Goal: Information Seeking & Learning: Check status

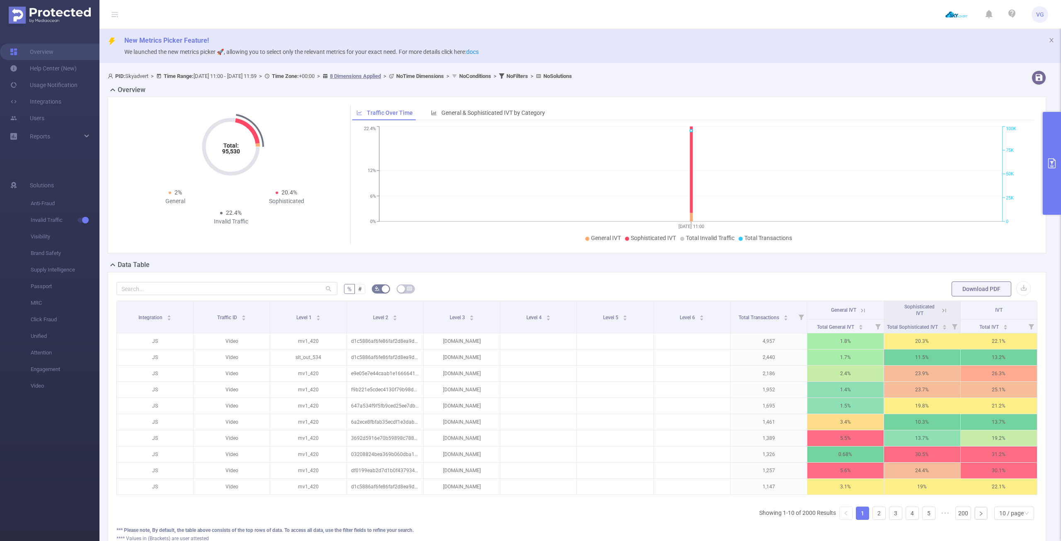
click at [1046, 154] on button "primary" at bounding box center [1052, 163] width 18 height 103
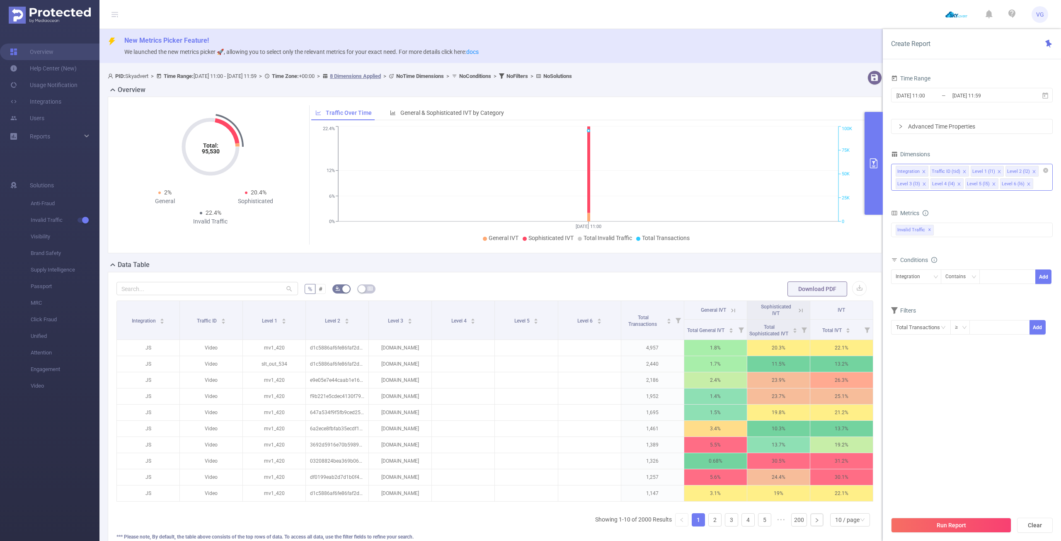
click at [959, 182] on icon "icon: close" at bounding box center [959, 184] width 4 height 4
click at [959, 182] on div "Integration Traffic ID (tid) Level 1 (l1) Level 2 (l2) Level 3 (l3) Level 4 (l4…" at bounding box center [972, 177] width 162 height 27
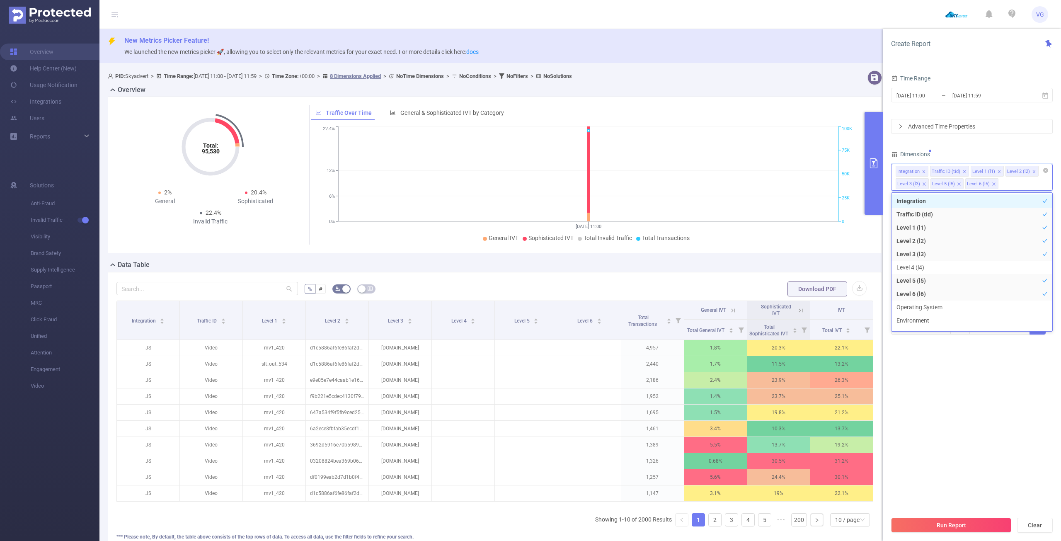
click at [959, 182] on icon "icon: close" at bounding box center [959, 184] width 4 height 4
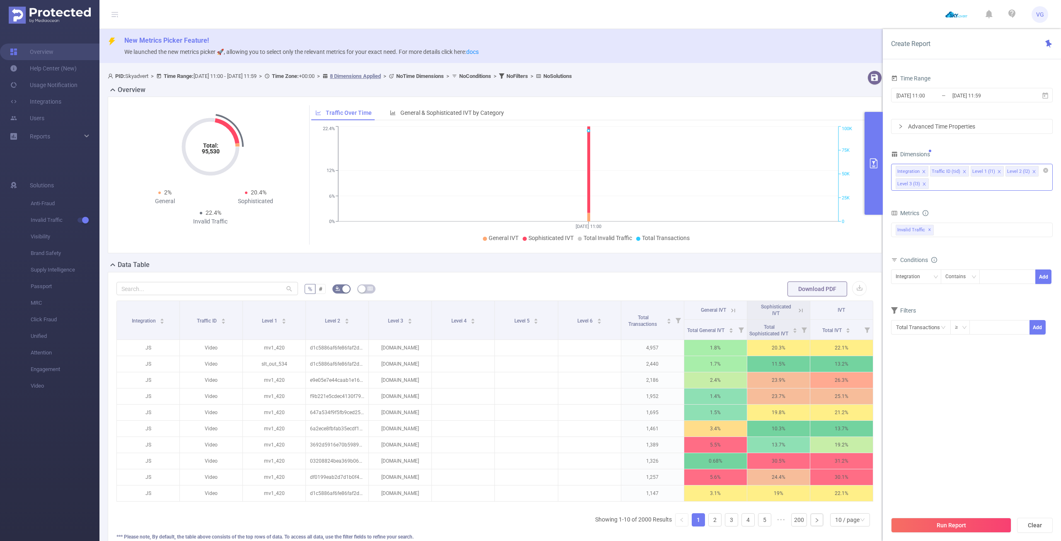
click at [970, 140] on div "Time Range 2025-08-21 11:00 _ 2025-08-21 11:59 Advanced Time Properties Dimensi…" at bounding box center [972, 209] width 162 height 273
click at [963, 171] on icon "icon: close" at bounding box center [965, 172] width 4 height 4
click at [924, 171] on icon "icon: close" at bounding box center [924, 172] width 4 height 4
click at [958, 170] on icon "icon: close" at bounding box center [959, 172] width 4 height 4
click at [939, 216] on div "Invalid Traffic ✕" at bounding box center [972, 217] width 162 height 15
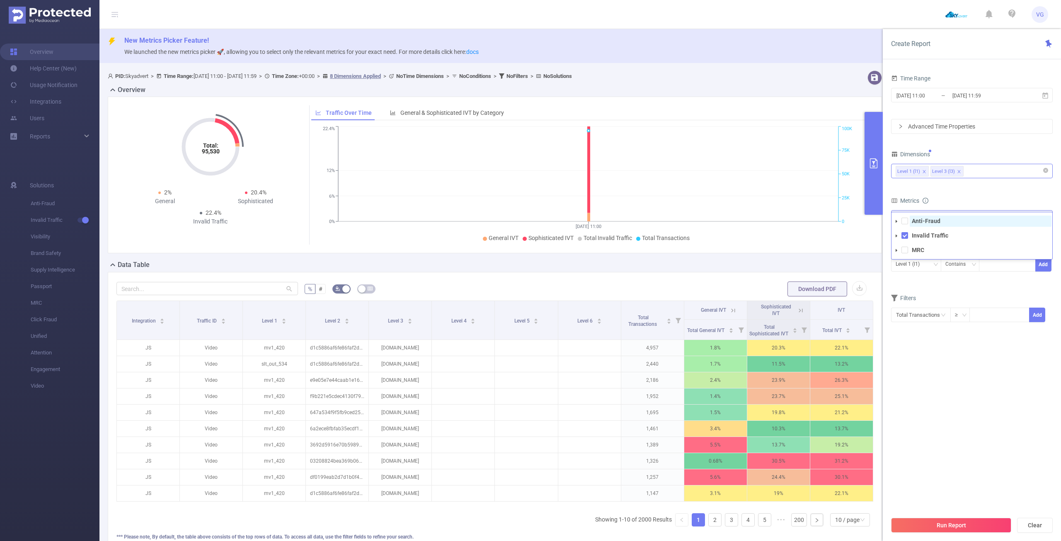
click at [939, 220] on strong "Anti-Fraud" at bounding box center [926, 221] width 29 height 7
click at [971, 186] on form "Dimensions Level 1 (l1) Level 3 (l3) Metrics bp_total bp_adult bp_arms bp_crime…" at bounding box center [972, 240] width 162 height 184
click at [1044, 97] on icon at bounding box center [1045, 95] width 7 height 7
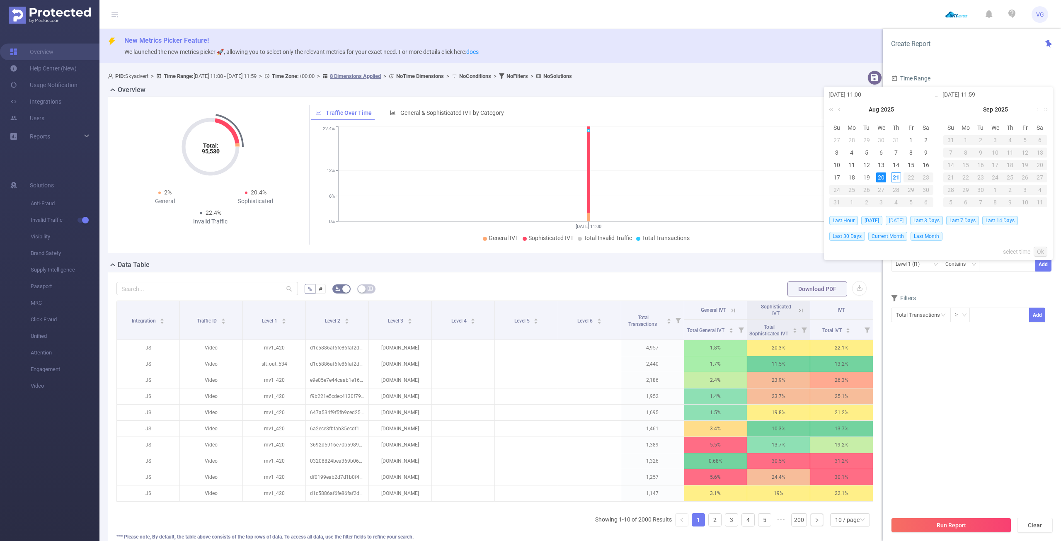
click at [893, 221] on span "[DATE]" at bounding box center [896, 220] width 21 height 9
type input "[DATE] 00:00"
type input "[DATE] 23:59"
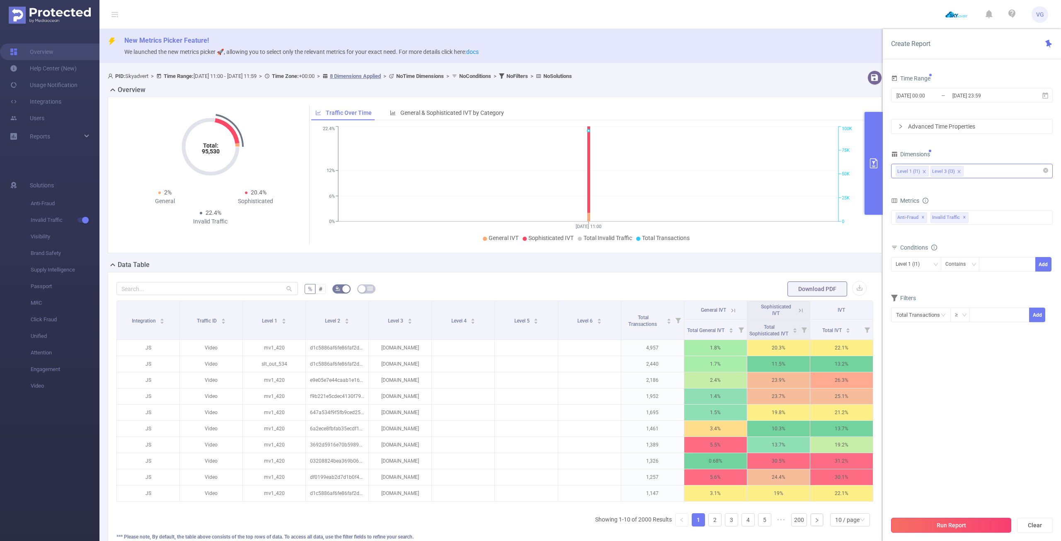
click at [960, 522] on button "Run Report" at bounding box center [951, 525] width 120 height 15
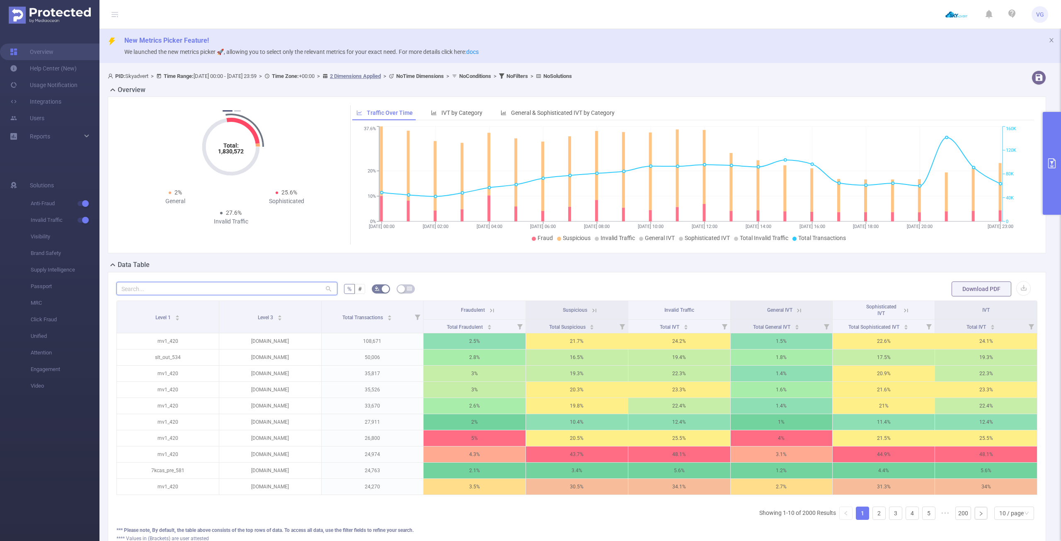
click at [224, 288] on input "text" at bounding box center [226, 288] width 221 height 13
paste input "teleseriali.ru"
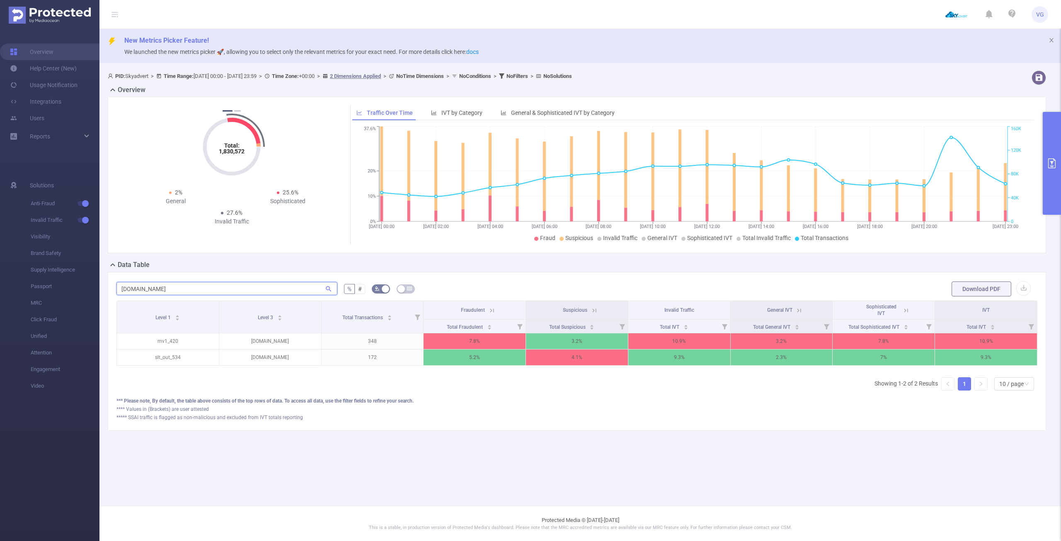
scroll to position [0, 2]
type input "teleseriali.ru"
click at [1055, 175] on button "primary" at bounding box center [1052, 163] width 18 height 103
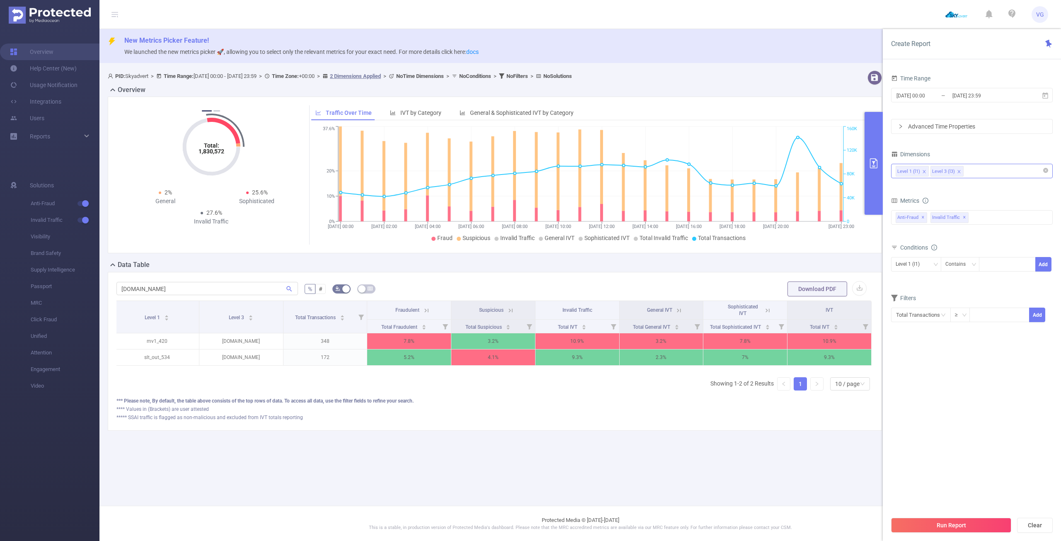
click at [619, 413] on div "**** Values in (Brackets) are user attested" at bounding box center [494, 408] width 757 height 7
click at [878, 187] on button "primary" at bounding box center [874, 163] width 18 height 103
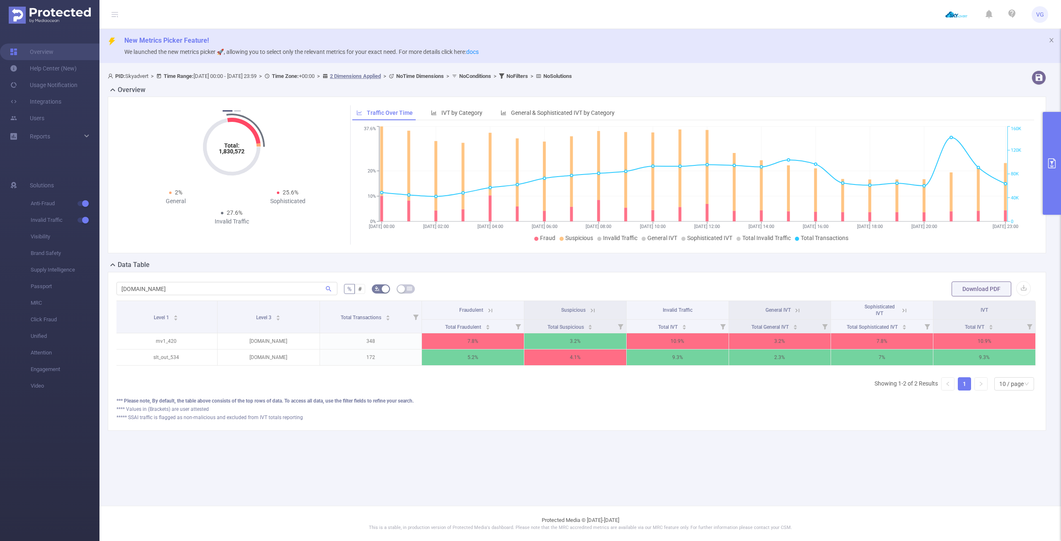
click at [702, 443] on div "PID: Skyadvert > Time Range: 2025-08-20 00:00 - 2025-08-20 23:59 > Time Zone: +…" at bounding box center [580, 257] width 962 height 380
drag, startPoint x: 416, startPoint y: 378, endPoint x: 433, endPoint y: 377, distance: 17.4
click at [433, 377] on div "Level 1 Level 3 Total Transactions Fraudulent Suspicious Invalid Traffic Genera…" at bounding box center [576, 349] width 921 height 97
click at [791, 313] on span "General IVT" at bounding box center [778, 310] width 25 height 6
click at [796, 313] on icon at bounding box center [797, 310] width 7 height 7
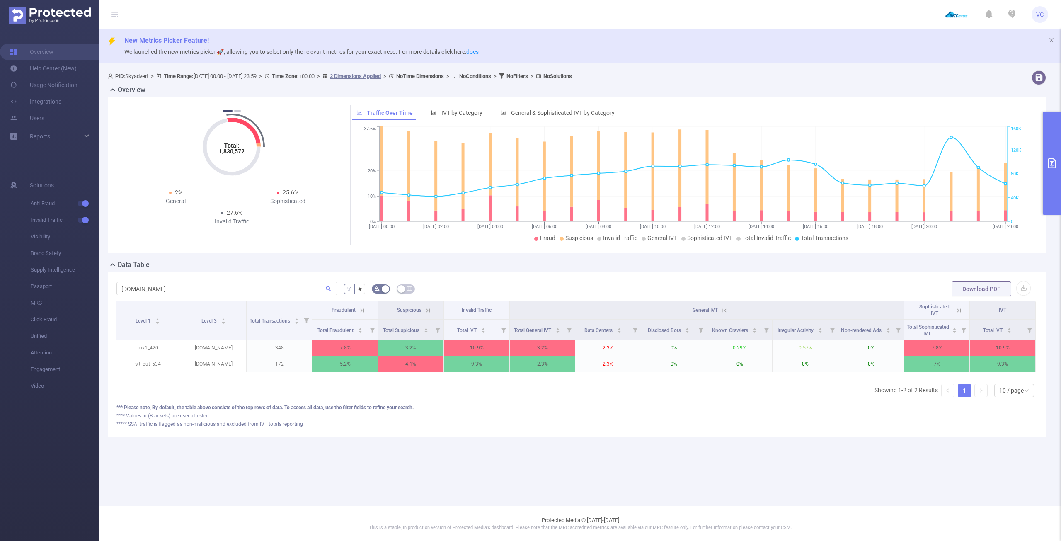
click at [726, 310] on icon at bounding box center [724, 310] width 7 height 7
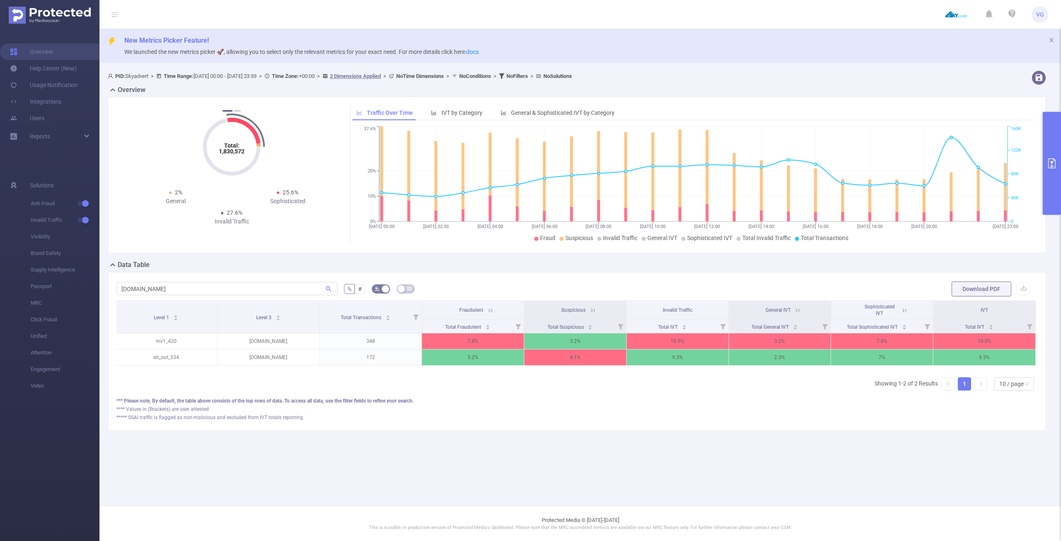
click at [489, 312] on icon at bounding box center [490, 310] width 7 height 7
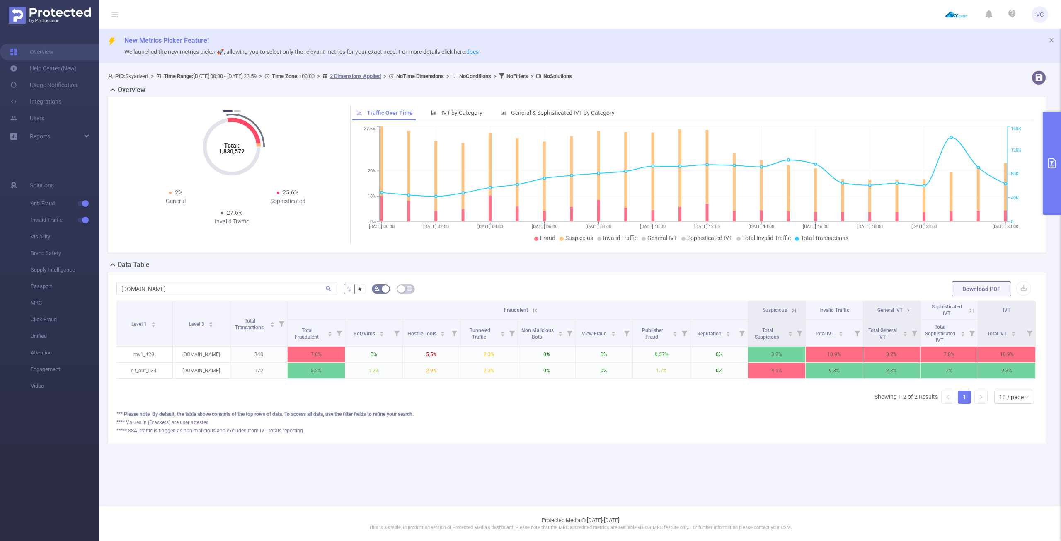
click at [534, 310] on icon at bounding box center [534, 310] width 7 height 7
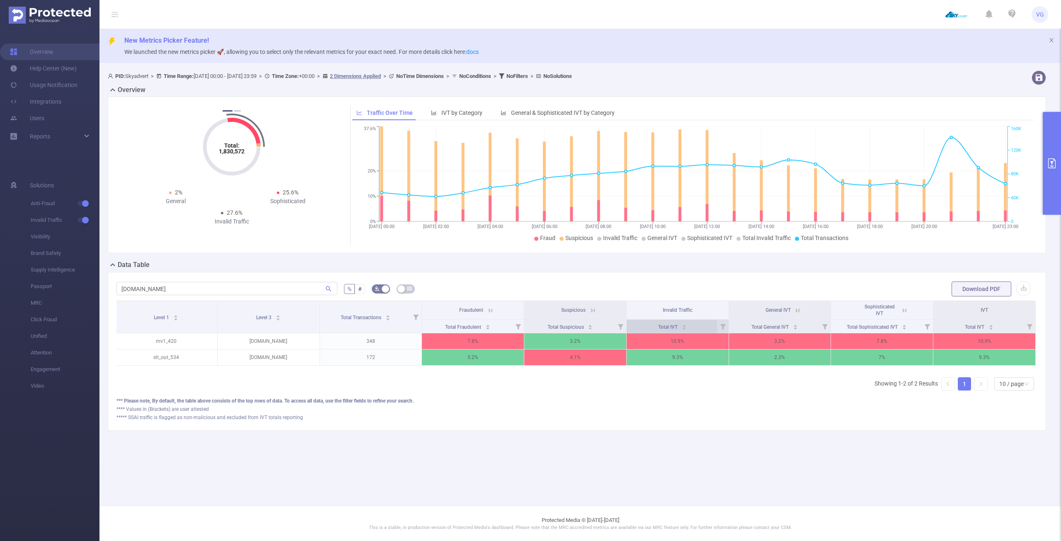
click at [686, 326] on icon "icon: caret-up" at bounding box center [684, 325] width 5 height 5
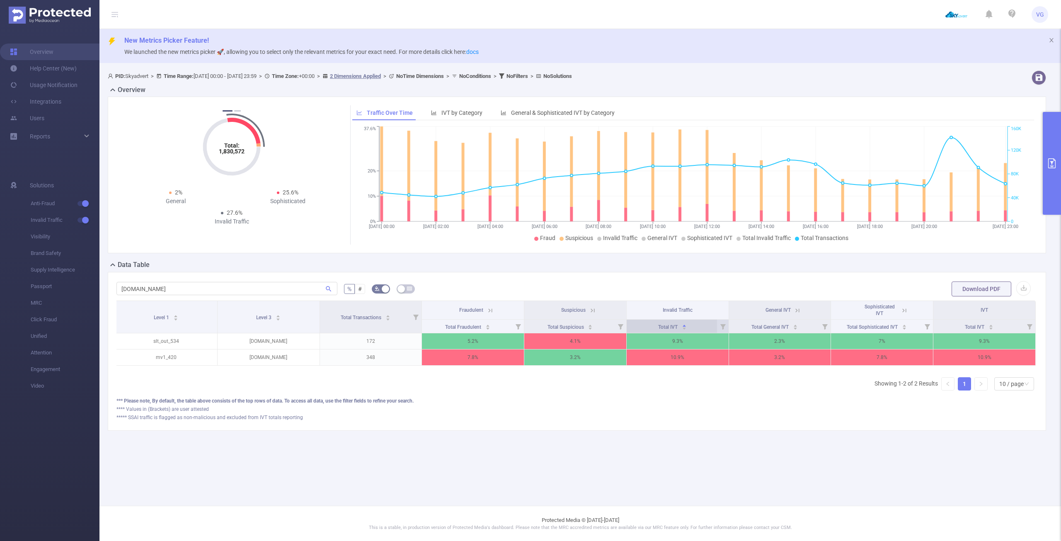
click at [684, 327] on icon "icon: caret-down" at bounding box center [684, 328] width 5 height 5
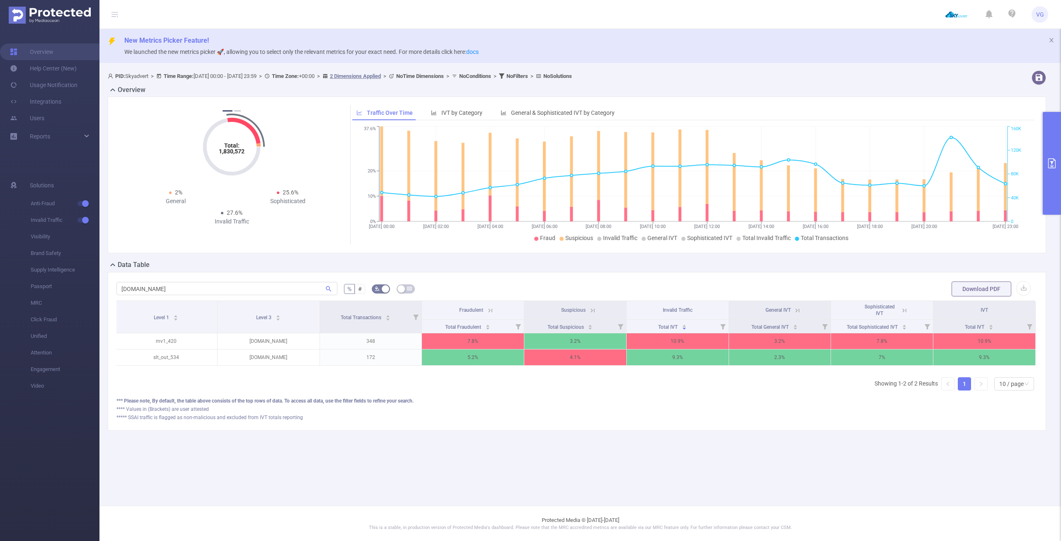
click at [799, 311] on icon at bounding box center [797, 310] width 7 height 7
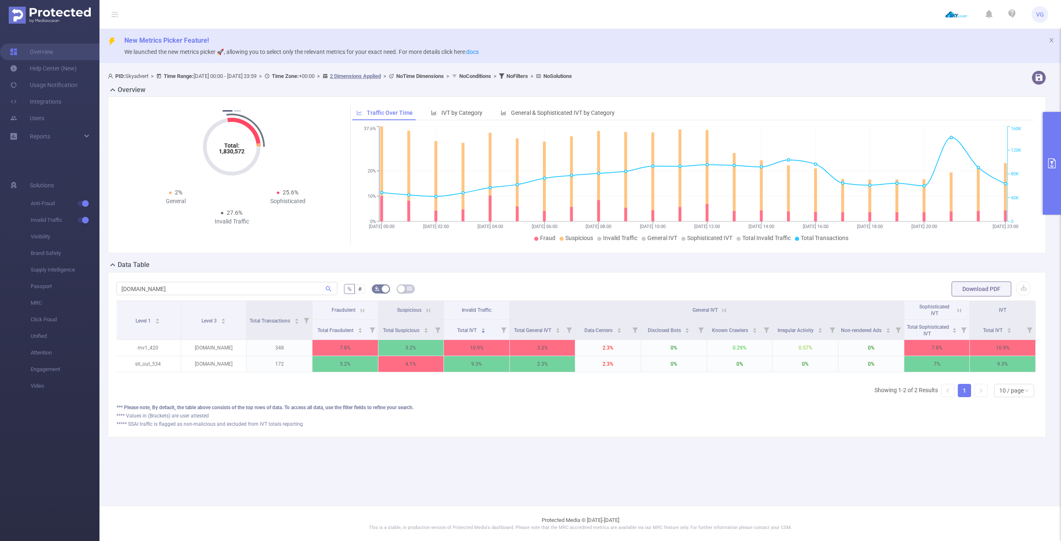
click at [723, 309] on icon at bounding box center [725, 310] width 4 height 4
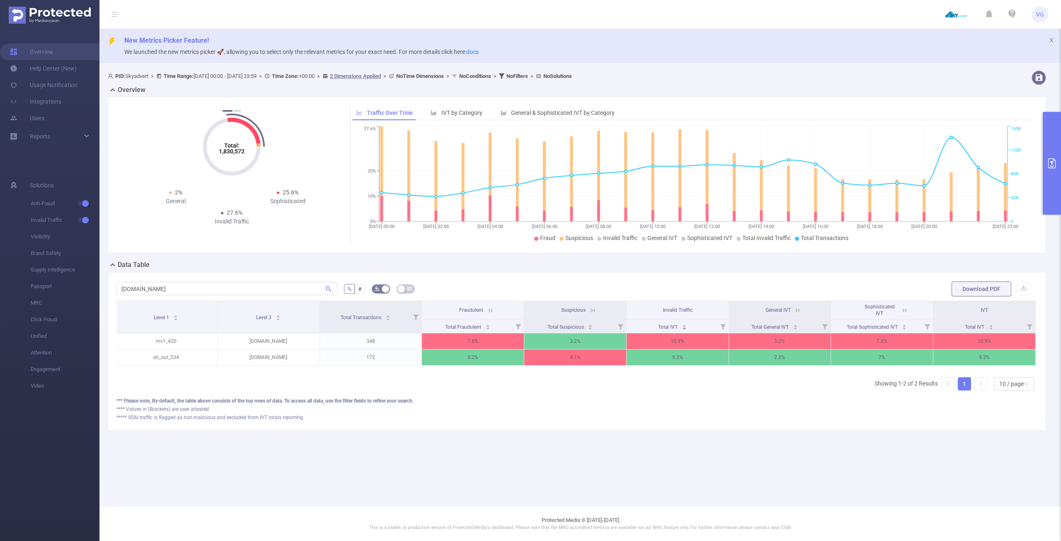
click at [906, 309] on icon at bounding box center [905, 310] width 4 height 4
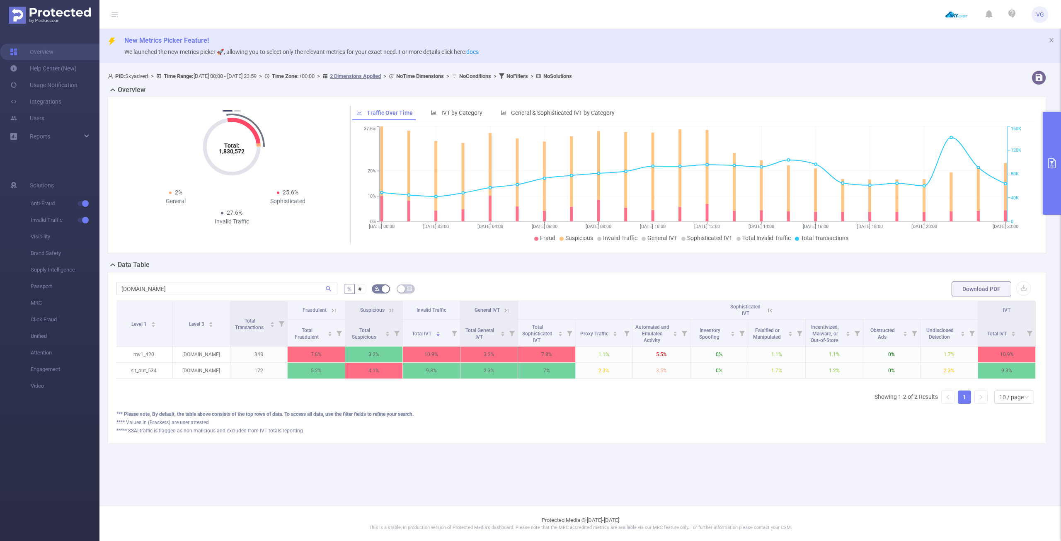
drag, startPoint x: 711, startPoint y: 379, endPoint x: 724, endPoint y: 380, distance: 13.7
click at [724, 380] on div "Level 1 Level 3 Total Transactions Fraudulent Suspicious Invalid Traffic Genera…" at bounding box center [576, 342] width 921 height 83
click at [771, 312] on icon at bounding box center [770, 310] width 7 height 7
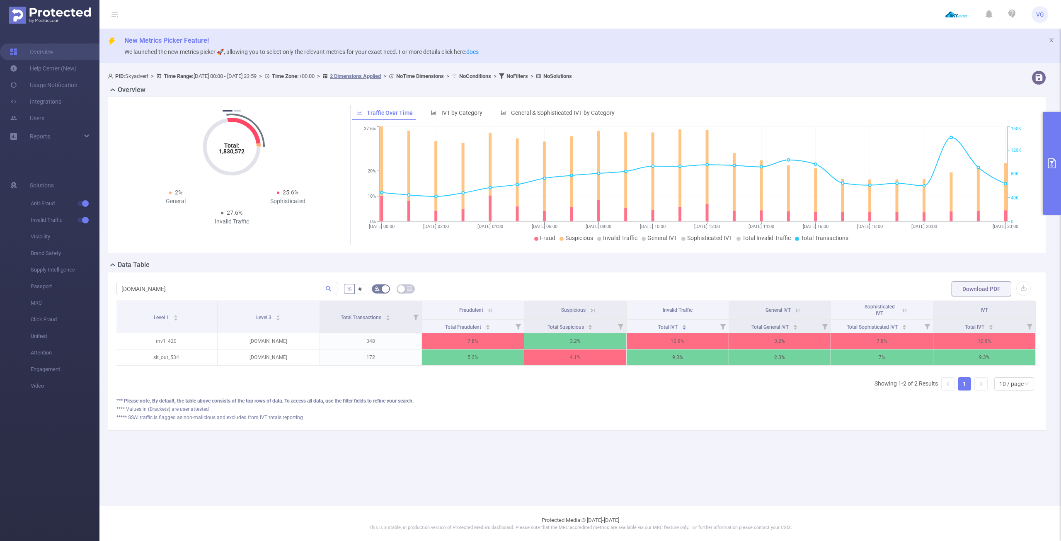
click at [907, 311] on icon at bounding box center [904, 310] width 7 height 7
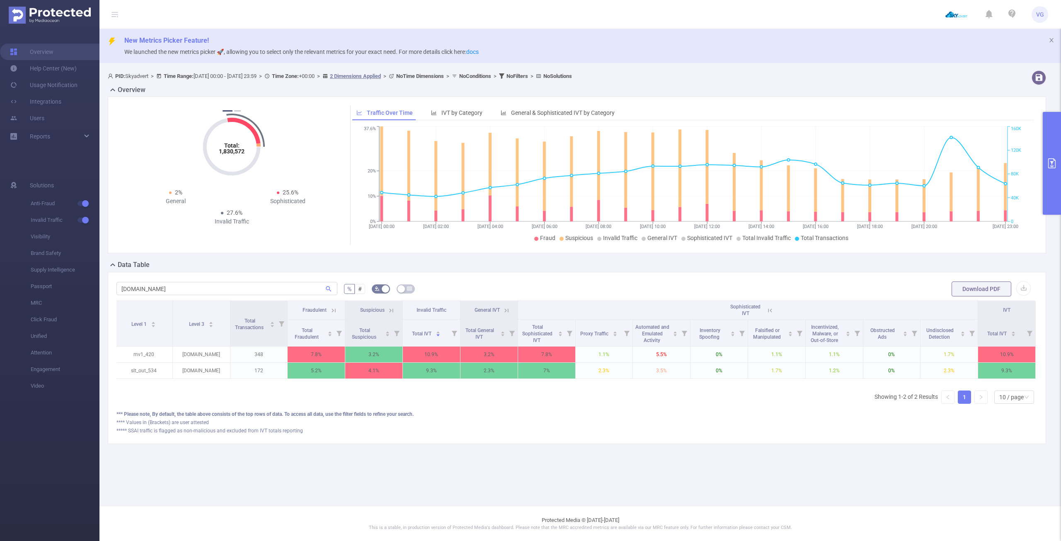
scroll to position [0, 0]
click at [396, 308] on icon at bounding box center [392, 310] width 7 height 7
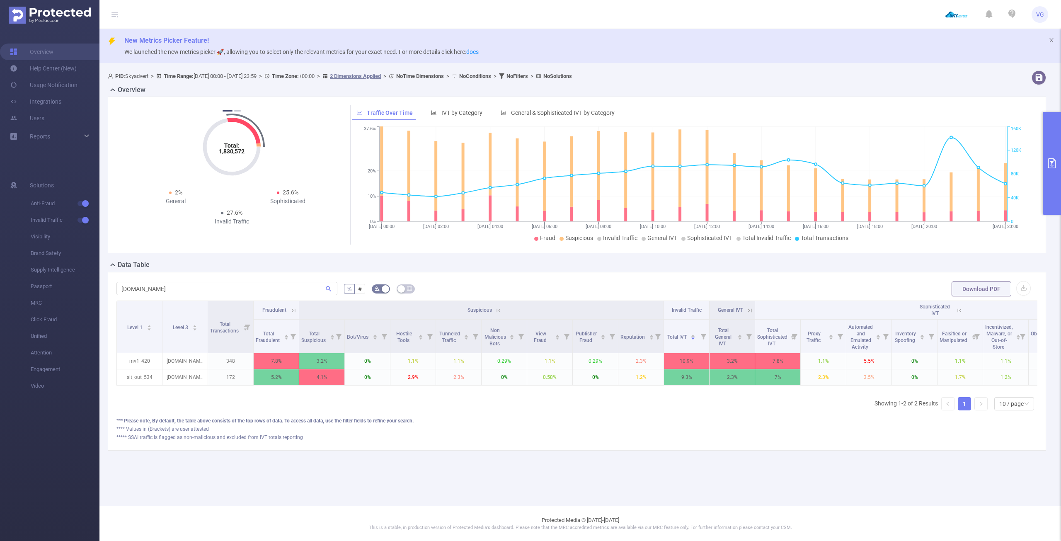
click at [500, 310] on icon at bounding box center [499, 310] width 4 height 4
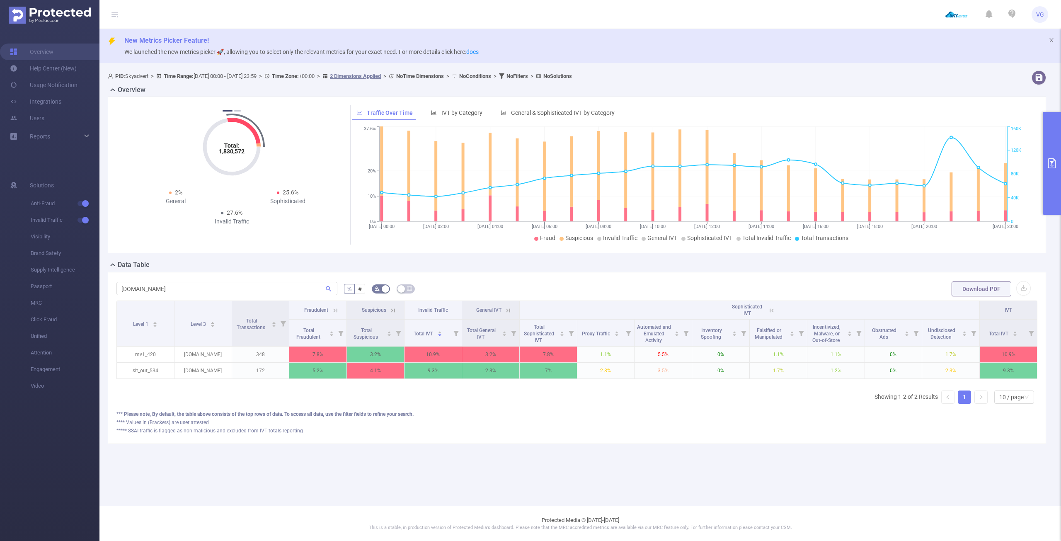
click at [337, 310] on icon at bounding box center [335, 310] width 4 height 4
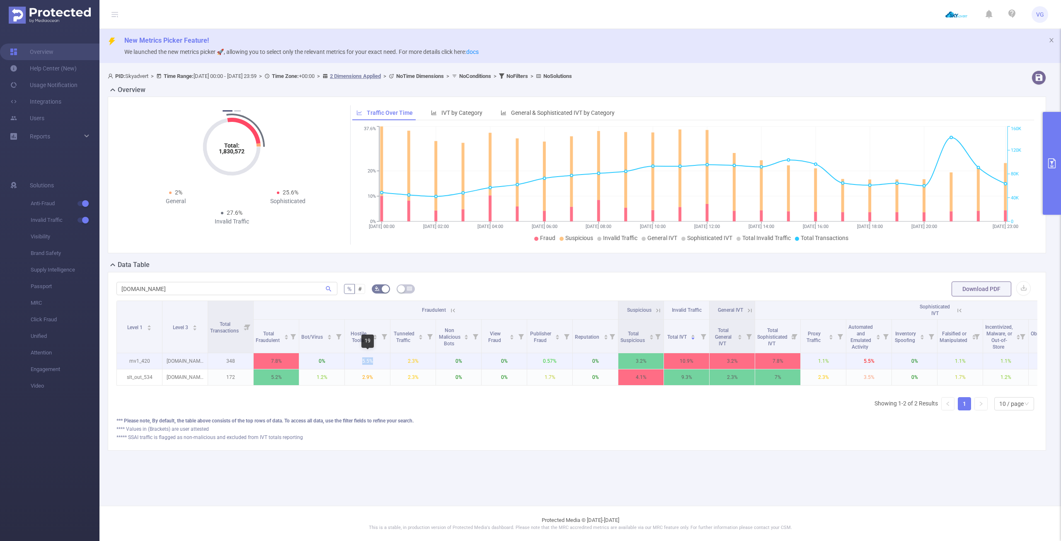
drag, startPoint x: 357, startPoint y: 359, endPoint x: 380, endPoint y: 360, distance: 23.6
click at [380, 360] on p "5.5%" at bounding box center [367, 361] width 45 height 16
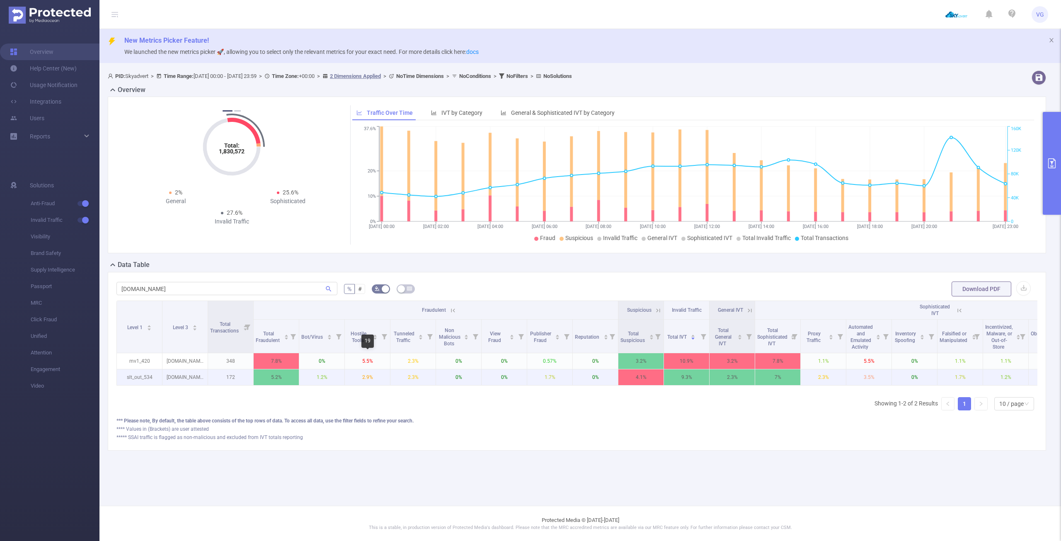
click at [380, 374] on p "2.9%" at bounding box center [367, 377] width 45 height 16
click at [365, 360] on div "5" at bounding box center [367, 357] width 12 height 13
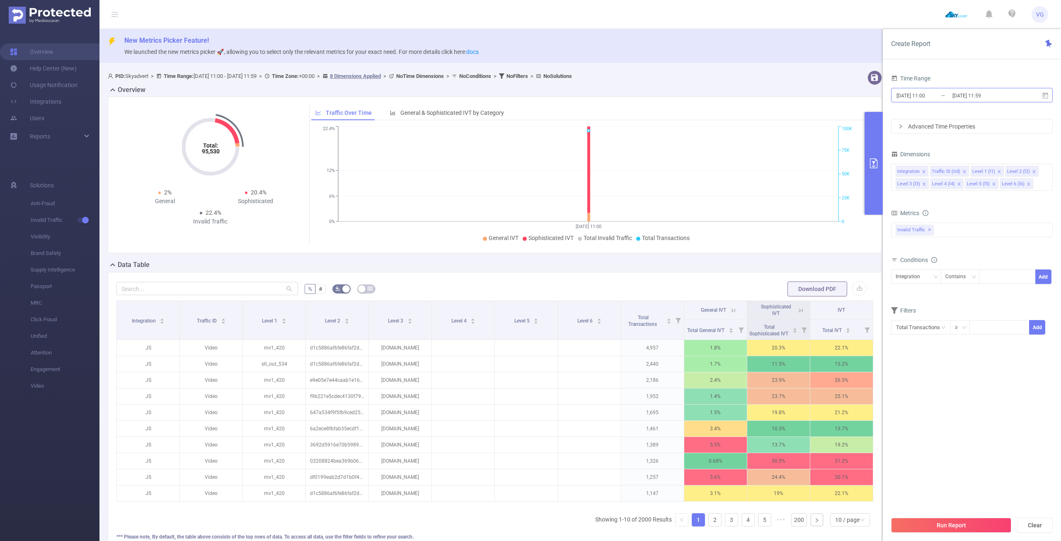
click at [967, 96] on input "[DATE] 11:59" at bounding box center [985, 95] width 67 height 11
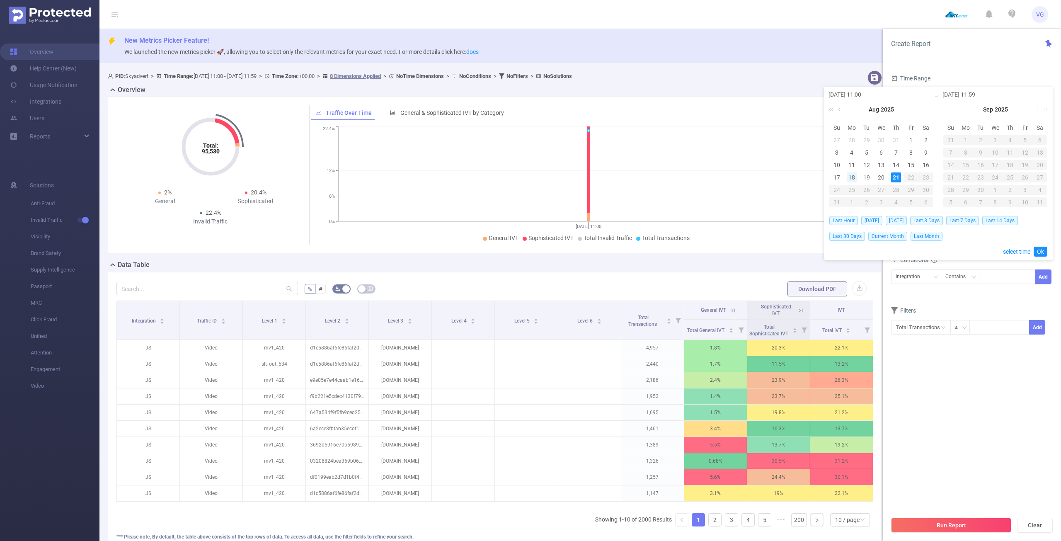
click at [855, 177] on div "18" at bounding box center [852, 177] width 10 height 10
type input "[DATE] 11:00"
type input "[DATE] 11:59"
type input "[DATE] 11:00"
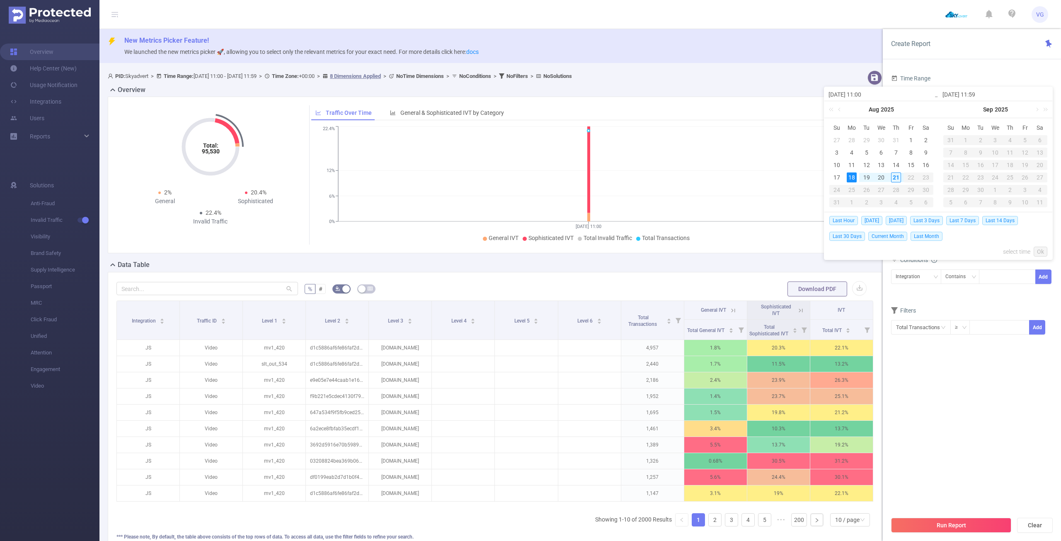
type input "[DATE] 11:59"
click at [900, 218] on span "[DATE]" at bounding box center [896, 220] width 21 height 9
type input "[DATE] 00:00"
type input "[DATE] 23:59"
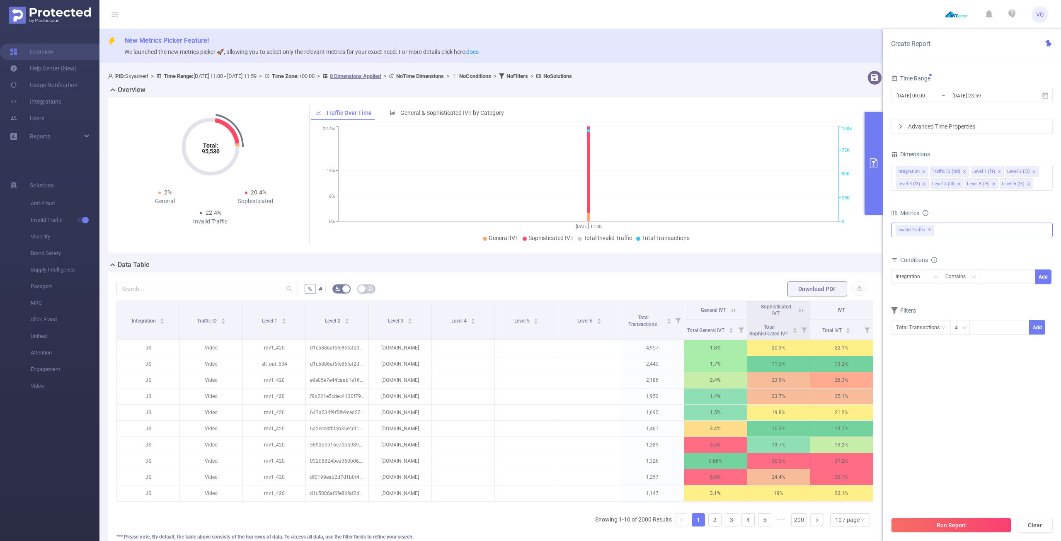
click at [941, 231] on div "Invalid Traffic ✕" at bounding box center [972, 230] width 162 height 15
click at [938, 234] on strong "Anti-Fraud" at bounding box center [926, 233] width 29 height 7
click at [917, 170] on div "Integration" at bounding box center [909, 171] width 22 height 11
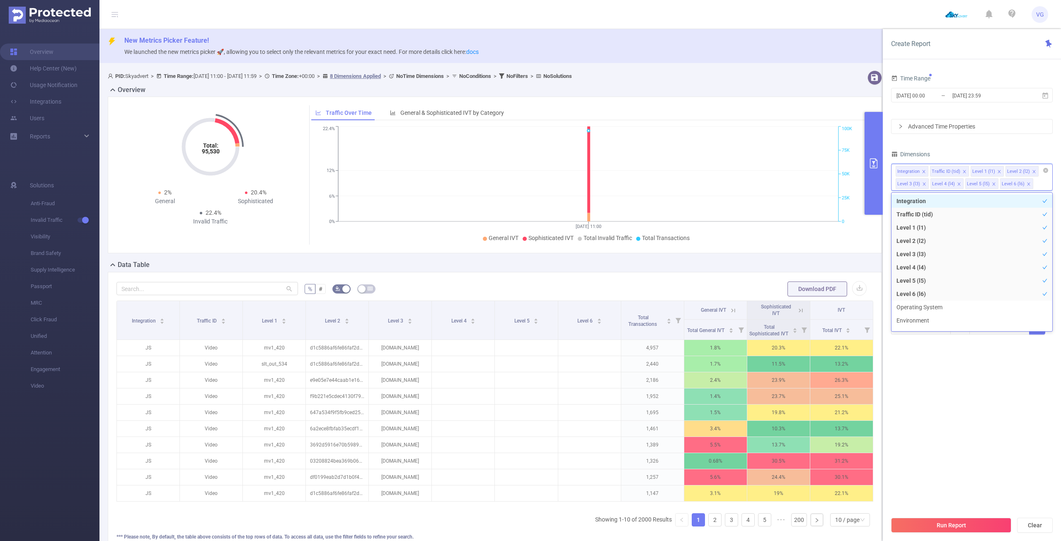
click at [924, 171] on icon "icon: close" at bounding box center [924, 172] width 4 height 4
click at [934, 155] on label "Dimensions" at bounding box center [914, 154] width 46 height 7
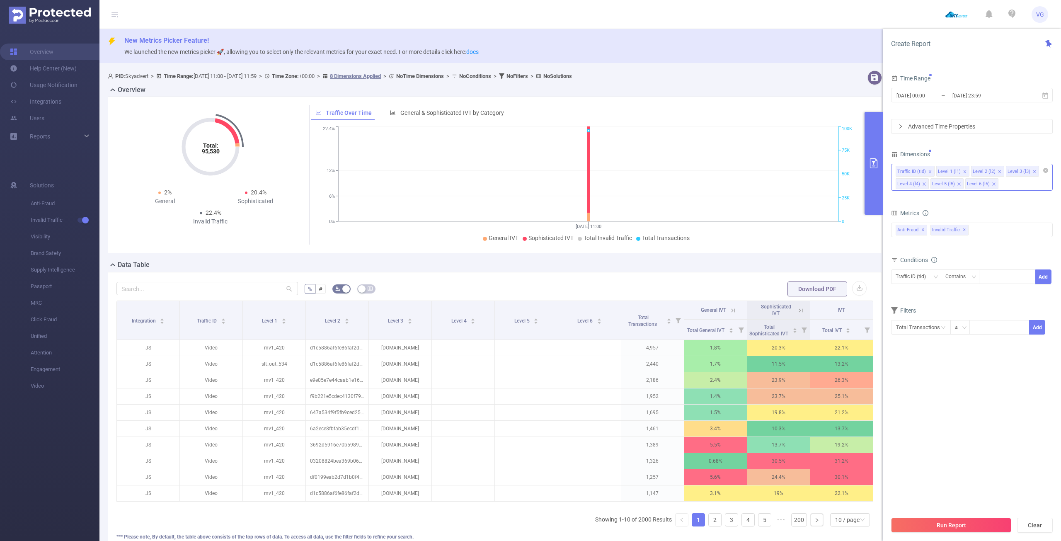
click at [928, 171] on icon "icon: close" at bounding box center [930, 172] width 4 height 4
click at [958, 172] on icon "icon: close" at bounding box center [959, 172] width 4 height 4
click at [988, 171] on li "Level 4 (l4)" at bounding box center [982, 171] width 33 height 11
click at [992, 171] on icon "icon: close" at bounding box center [994, 172] width 4 height 4
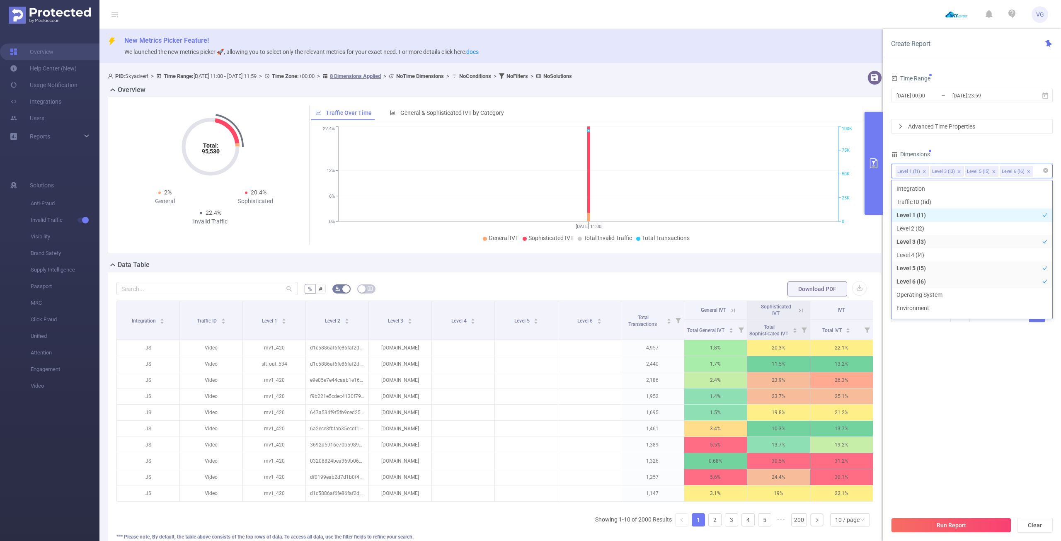
click at [992, 171] on icon "icon: close" at bounding box center [994, 172] width 4 height 4
click at [987, 148] on div "Time Range [DATE] 00:00 _ [DATE] 23:59 Advanced Time Properties Dimensions Leve…" at bounding box center [972, 203] width 162 height 260
click at [955, 527] on button "Run Report" at bounding box center [951, 525] width 120 height 15
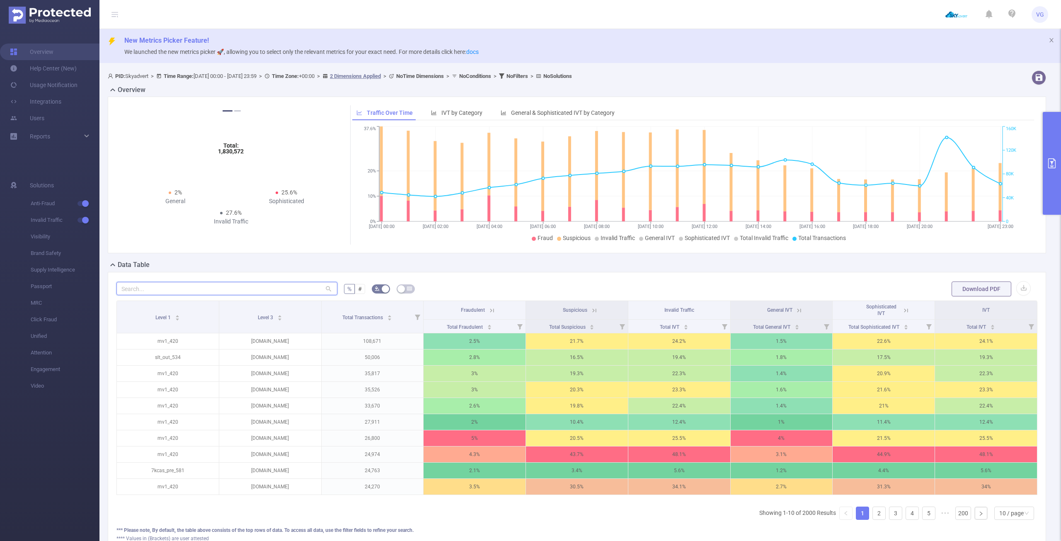
click at [213, 294] on input "text" at bounding box center [226, 288] width 221 height 13
paste input "[DOMAIN_NAME]"
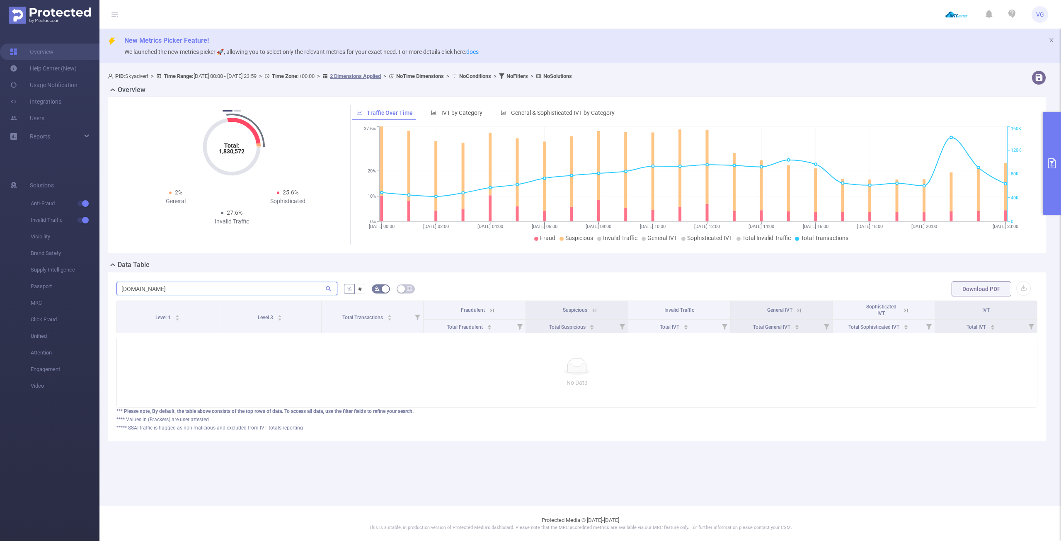
click at [219, 290] on input "[DOMAIN_NAME]" at bounding box center [226, 288] width 221 height 13
type input "[DOMAIN_NAME]"
